Goal: Task Accomplishment & Management: Use online tool/utility

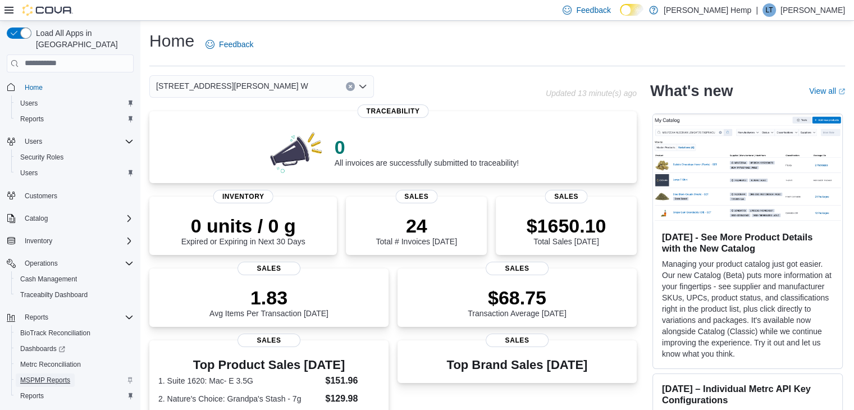
click at [63, 373] on span "MSPMP Reports" at bounding box center [45, 379] width 50 height 13
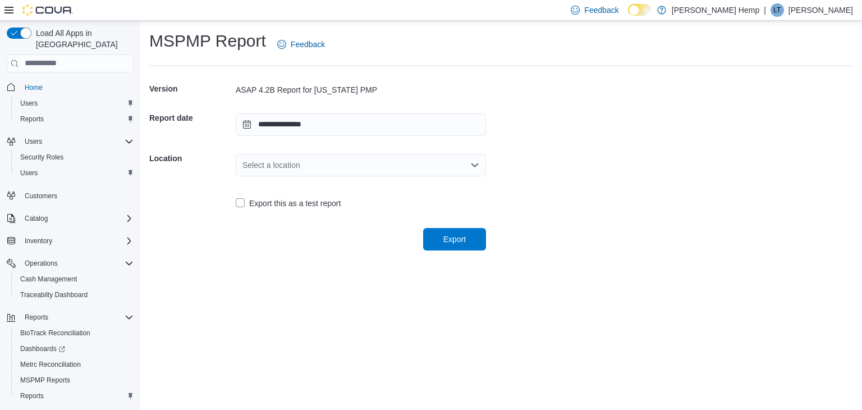
click at [361, 161] on div "Select a location" at bounding box center [361, 165] width 250 height 22
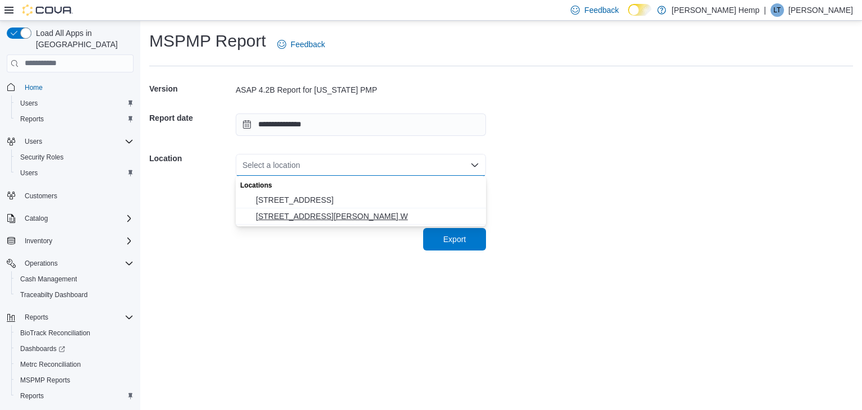
click at [320, 217] on span "[STREET_ADDRESS][PERSON_NAME] W" at bounding box center [367, 215] width 223 height 11
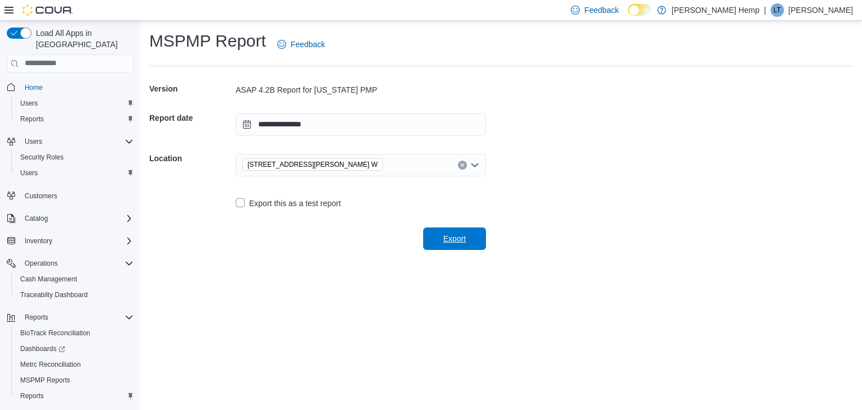
click at [447, 239] on span "Export" at bounding box center [454, 238] width 22 height 11
